Goal: Information Seeking & Learning: Find specific fact

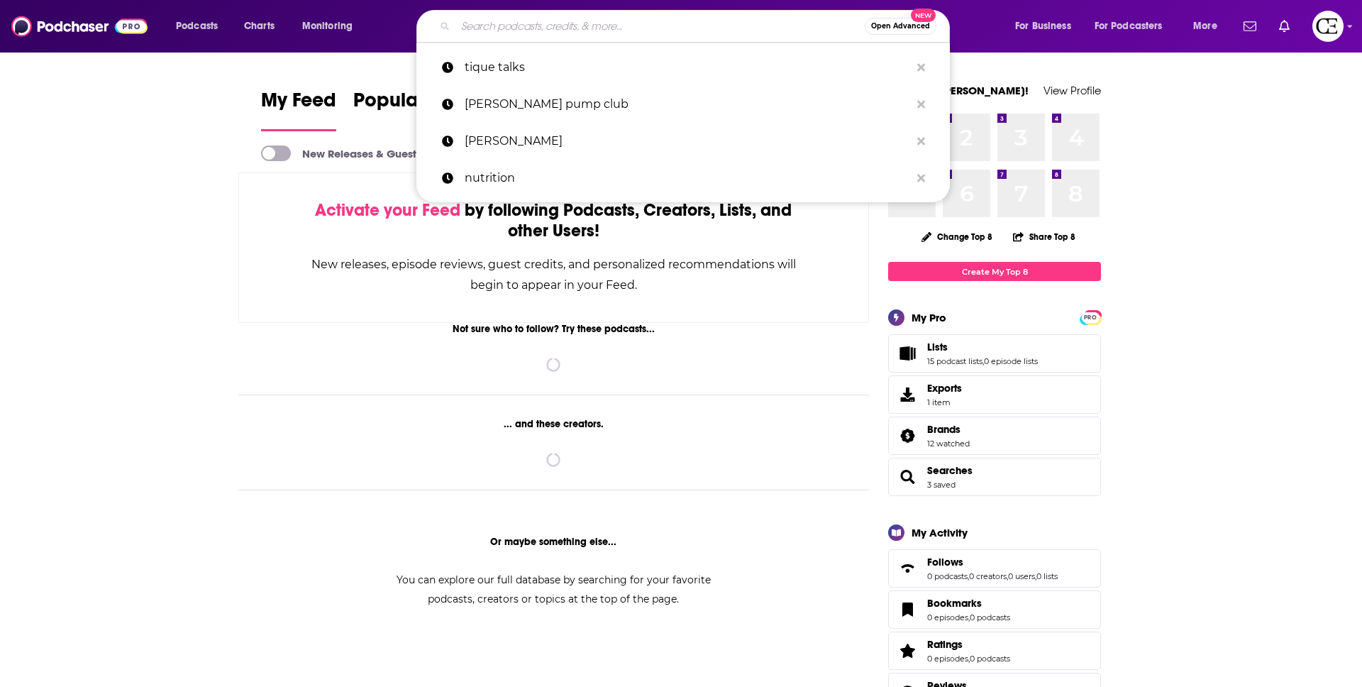
click at [543, 17] on input "Search podcasts, credits, & more..." at bounding box center [660, 26] width 409 height 23
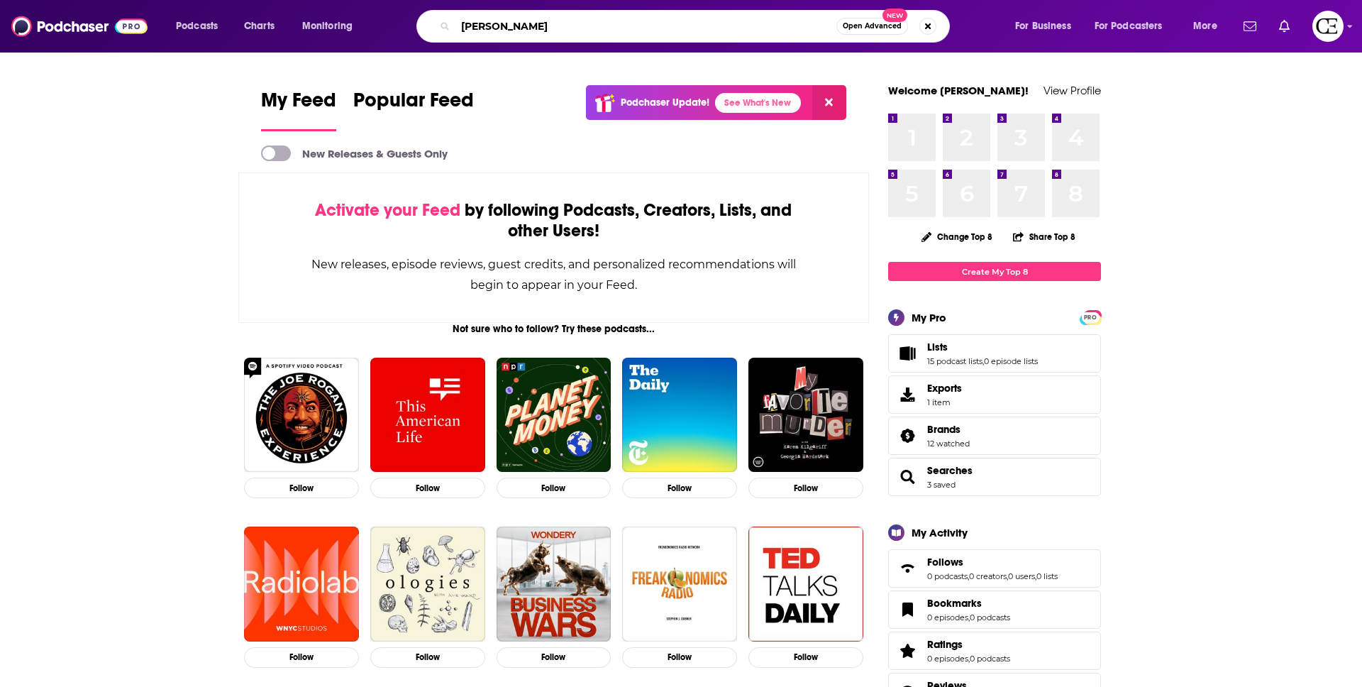
type input "[PERSON_NAME]"
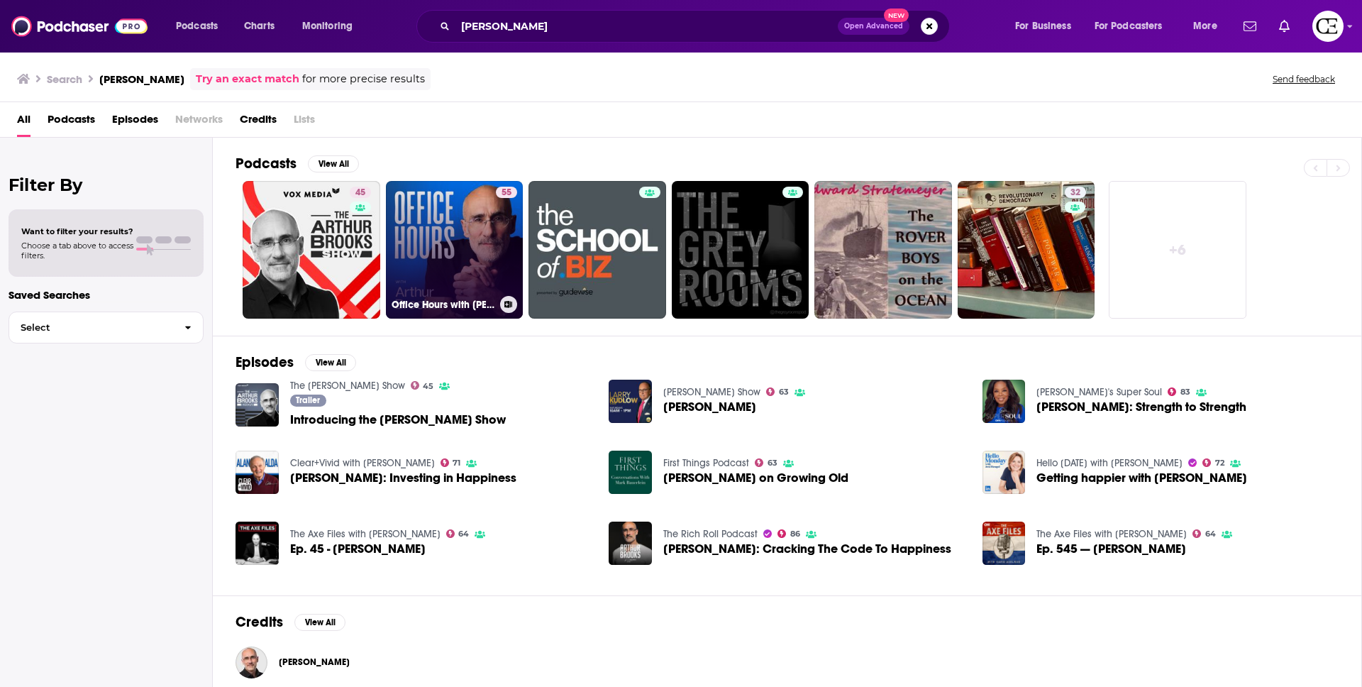
click at [448, 255] on link "55 Office Hours with [PERSON_NAME]" at bounding box center [455, 250] width 138 height 138
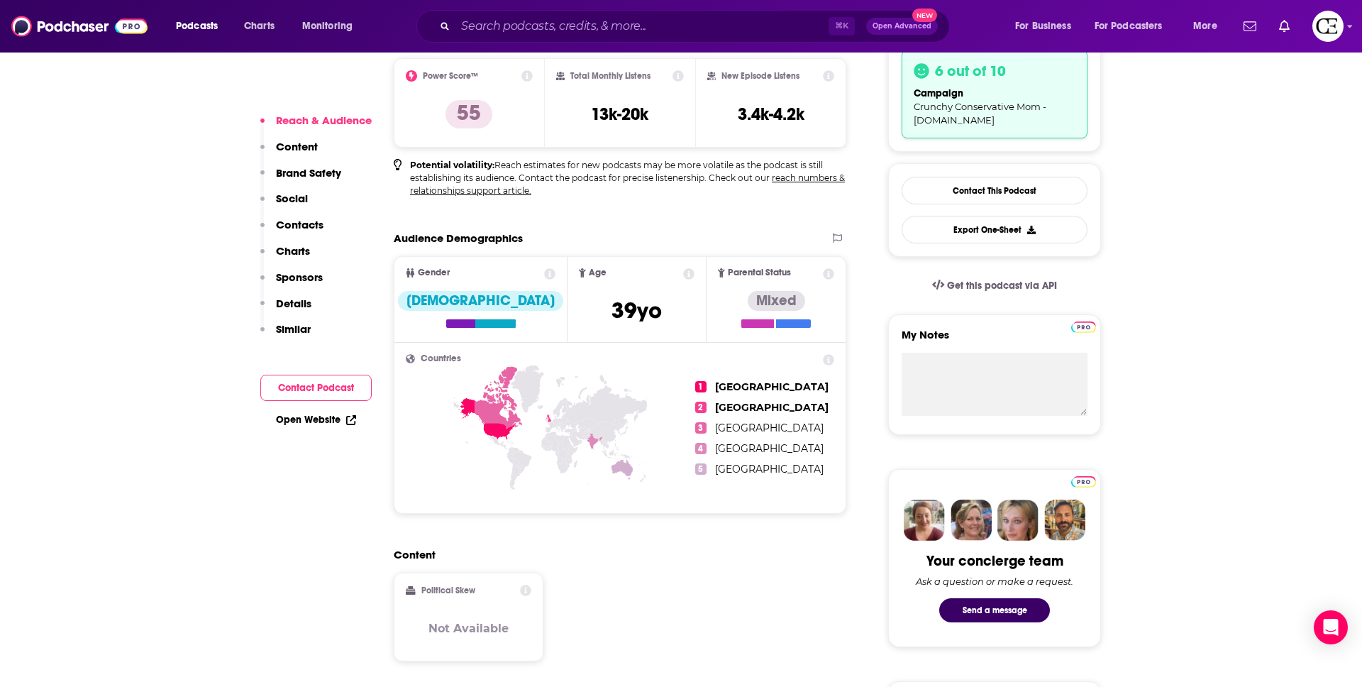
scroll to position [377, 0]
